Goal: Information Seeking & Learning: Check status

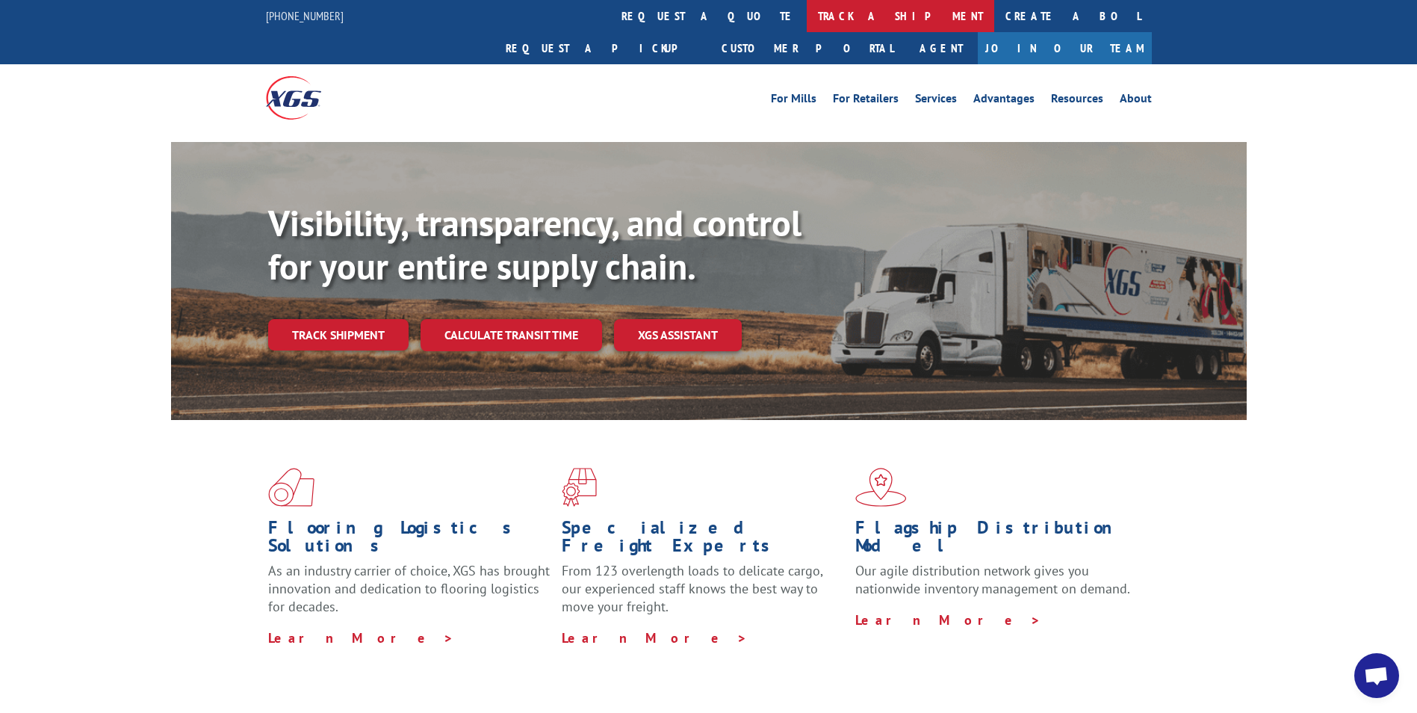
click at [807, 19] on link "track a shipment" at bounding box center [901, 16] width 188 height 32
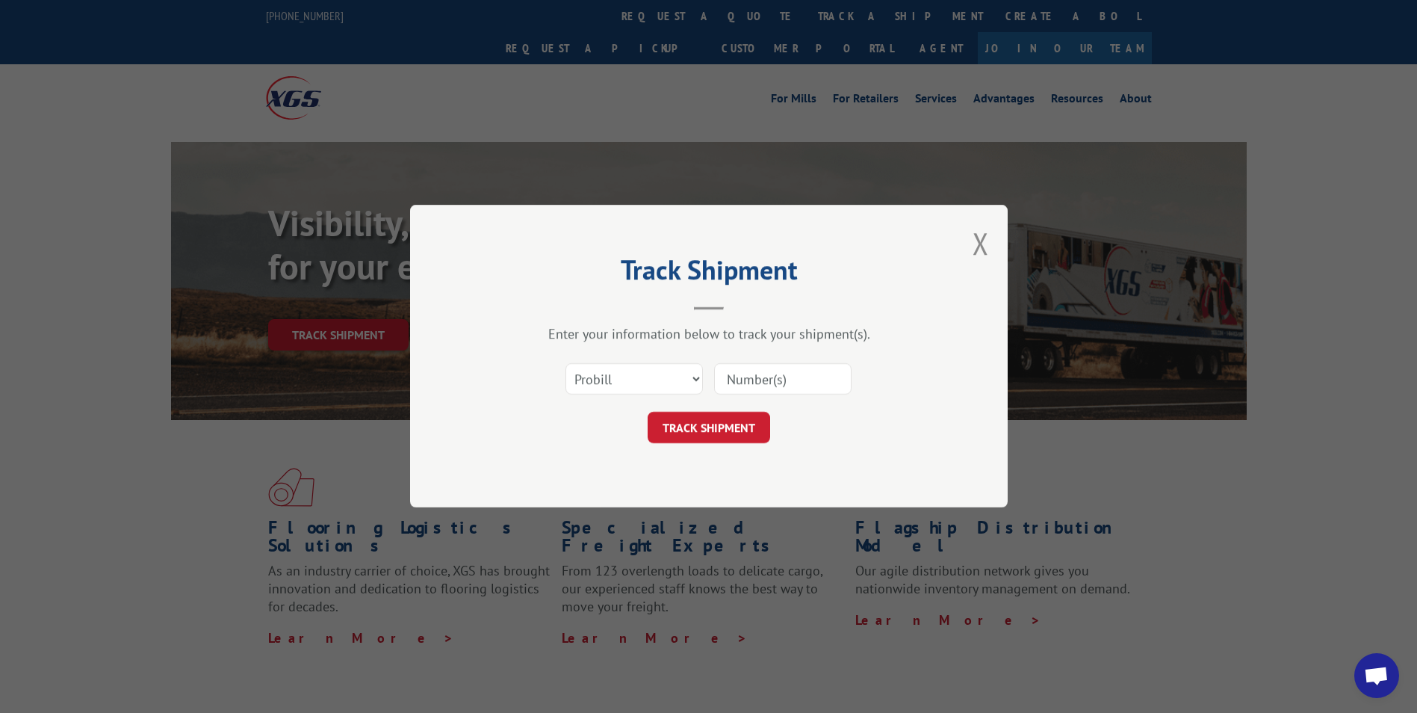
paste input "17516880"
type input "17516880"
click at [673, 416] on button "TRACK SHIPMENT" at bounding box center [709, 427] width 123 height 31
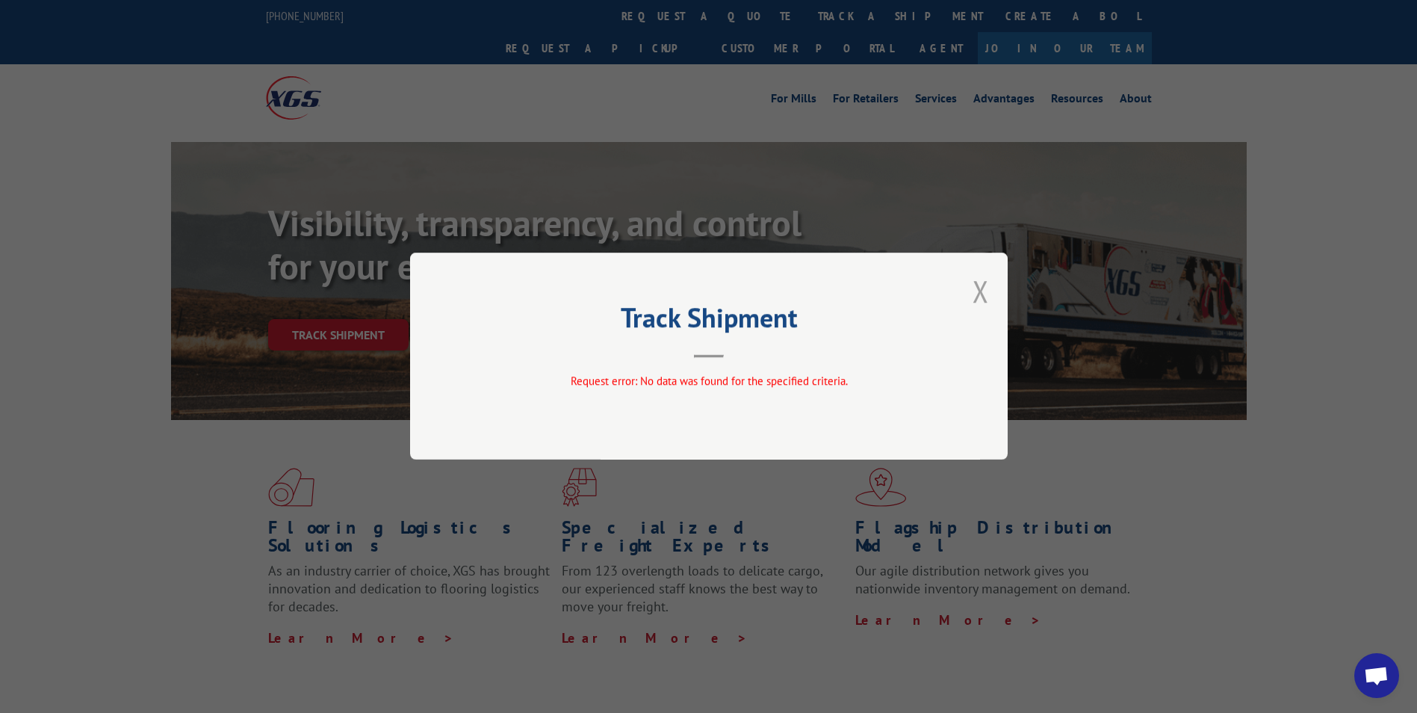
click at [981, 283] on button "Close modal" at bounding box center [981, 291] width 16 height 40
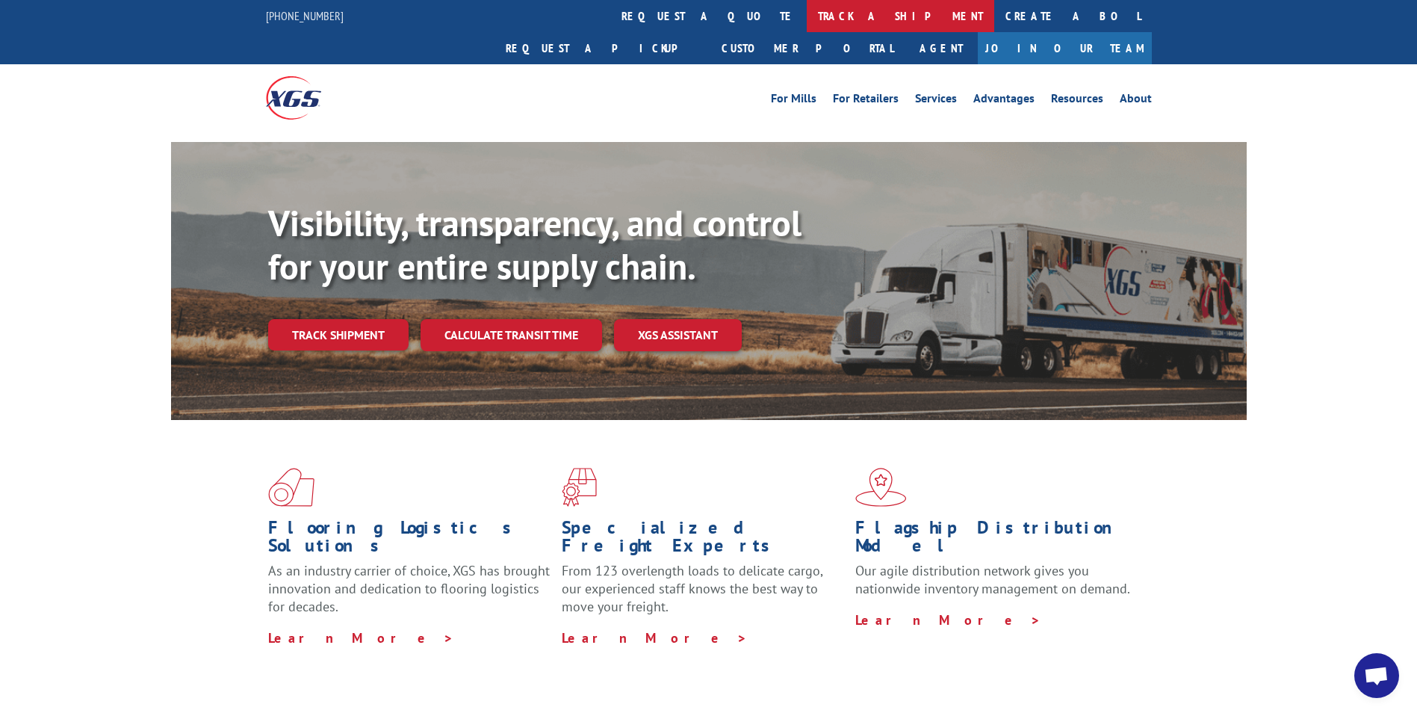
click at [807, 13] on link "track a shipment" at bounding box center [901, 16] width 188 height 32
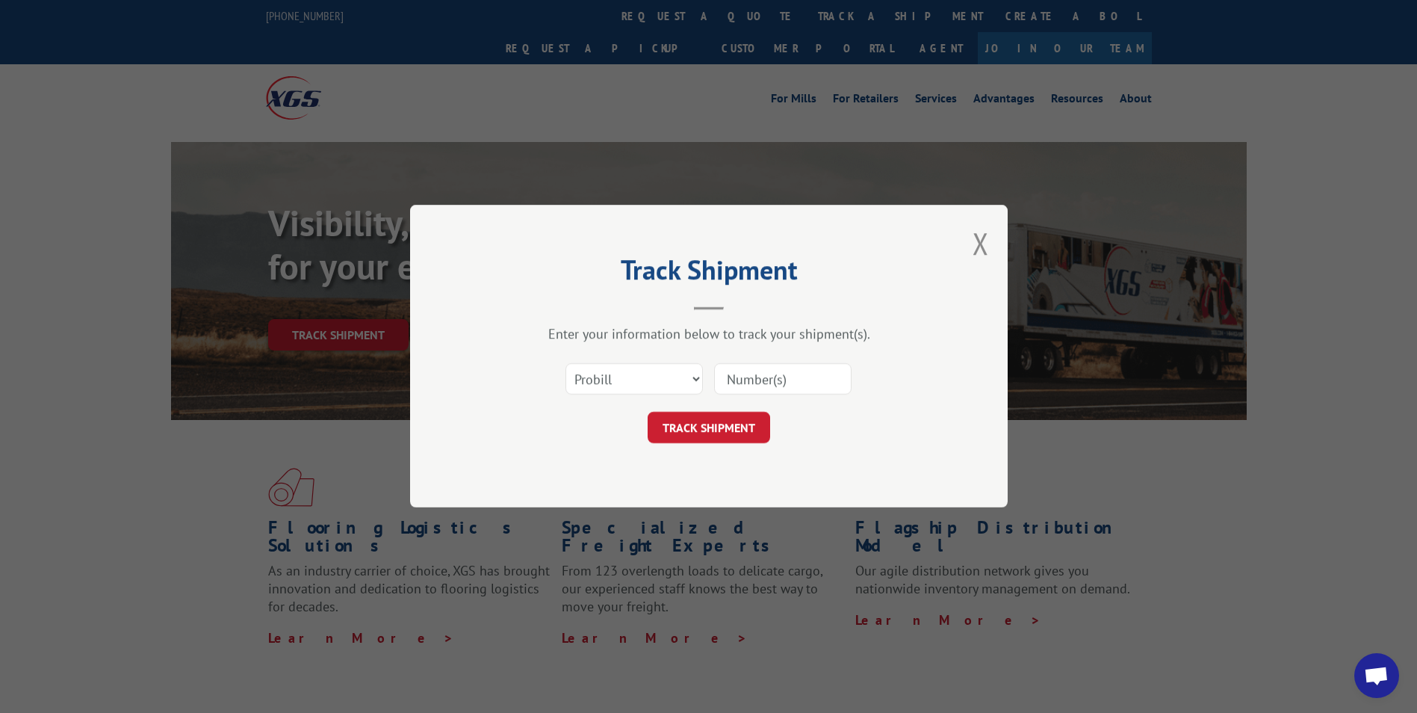
click at [732, 382] on input at bounding box center [782, 379] width 137 height 31
paste input "17516710"
type input "17516710"
click at [687, 433] on button "TRACK SHIPMENT" at bounding box center [709, 427] width 123 height 31
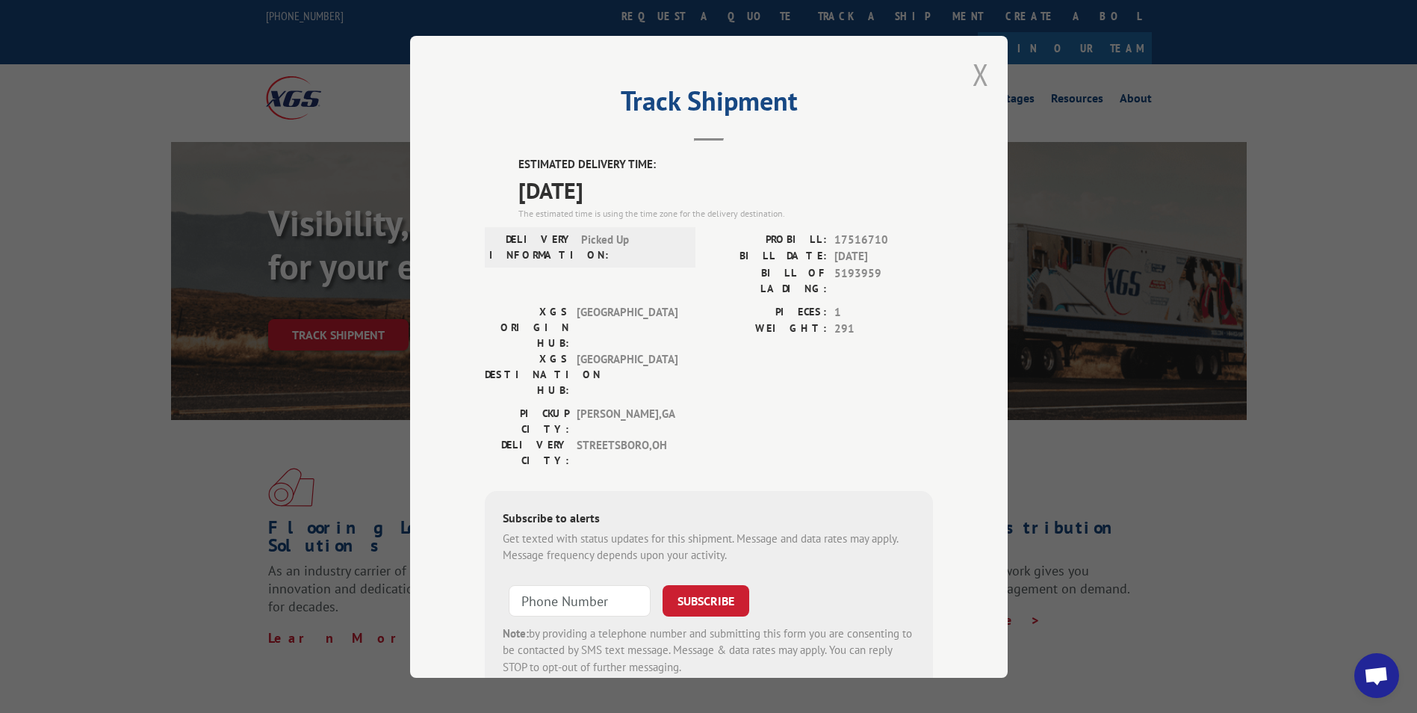
click at [973, 72] on button "Close modal" at bounding box center [981, 75] width 16 height 40
